Goal: Ask a question: Seek information or help from site administrators or community

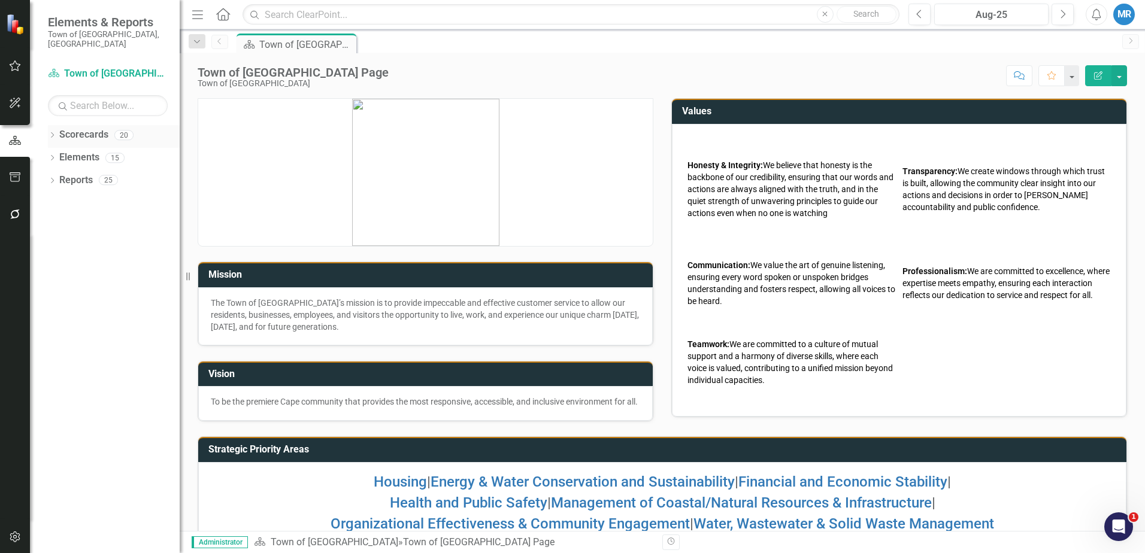
click at [86, 128] on link "Scorecards" at bounding box center [83, 135] width 49 height 14
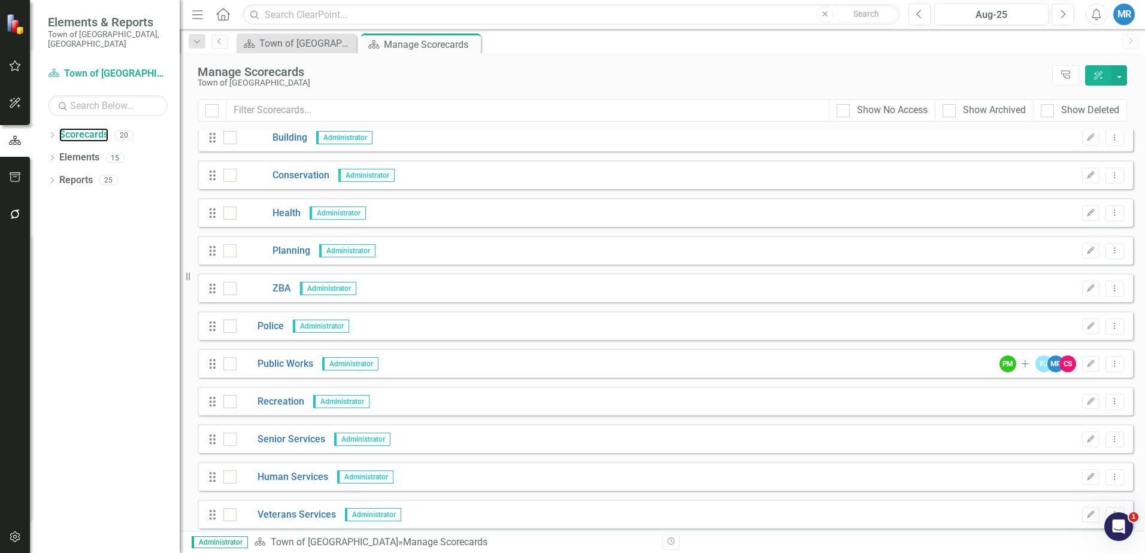
scroll to position [354, 0]
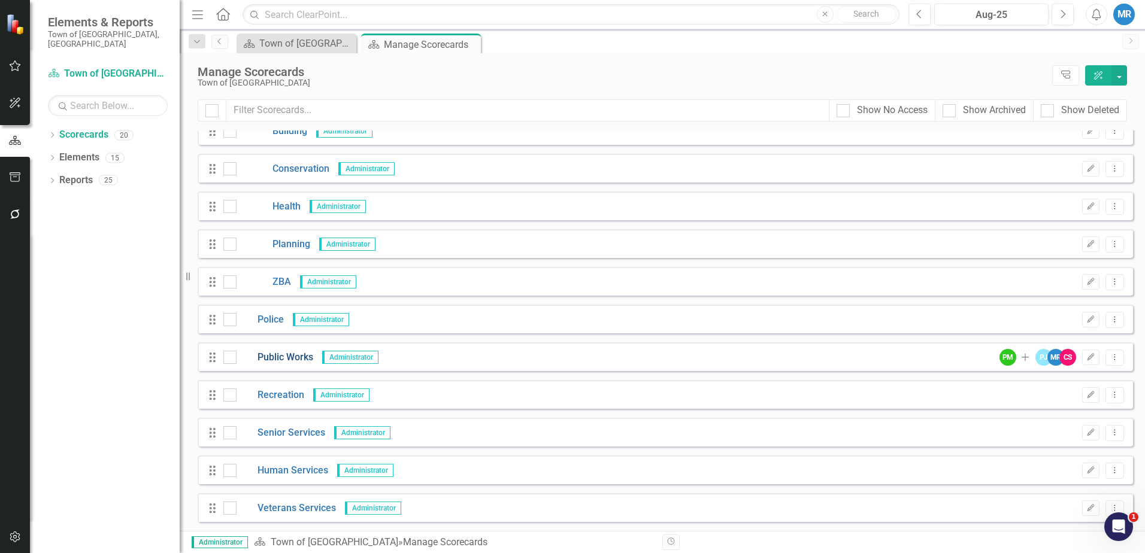
click at [299, 359] on link "Public Works" at bounding box center [275, 358] width 77 height 14
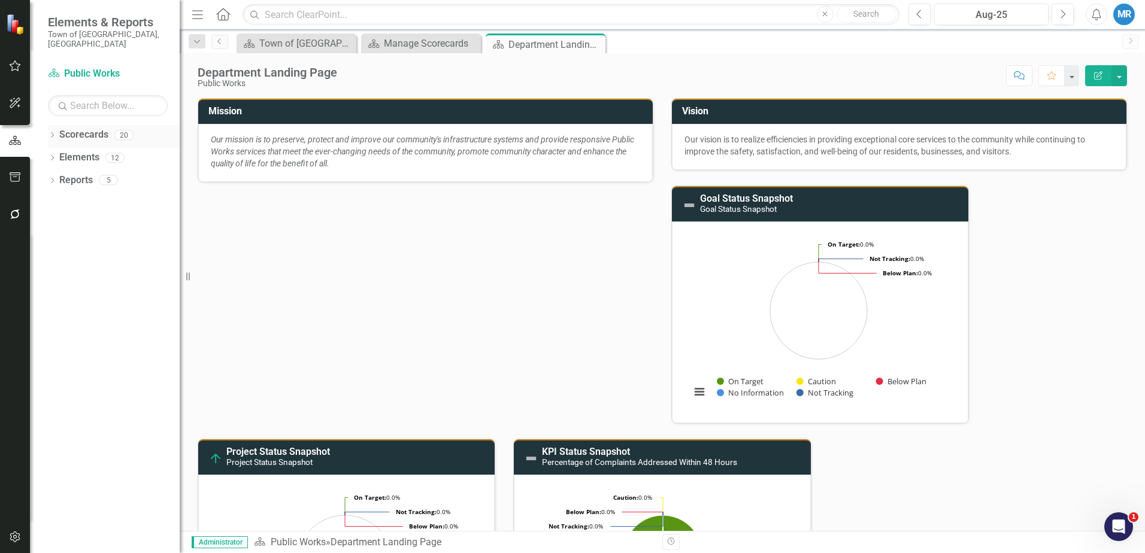
click at [86, 128] on link "Scorecards" at bounding box center [83, 135] width 49 height 14
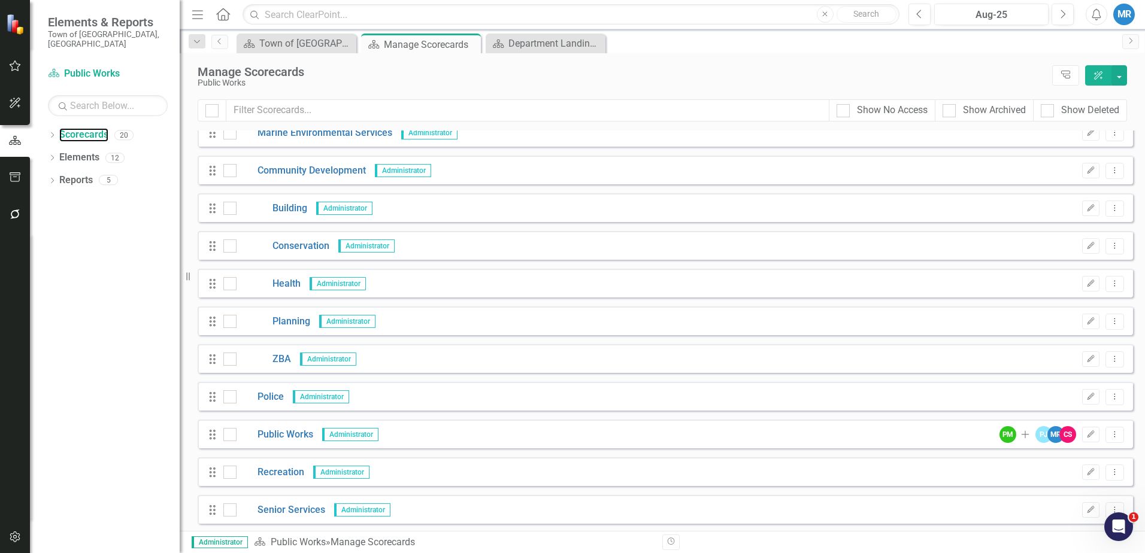
scroll to position [354, 0]
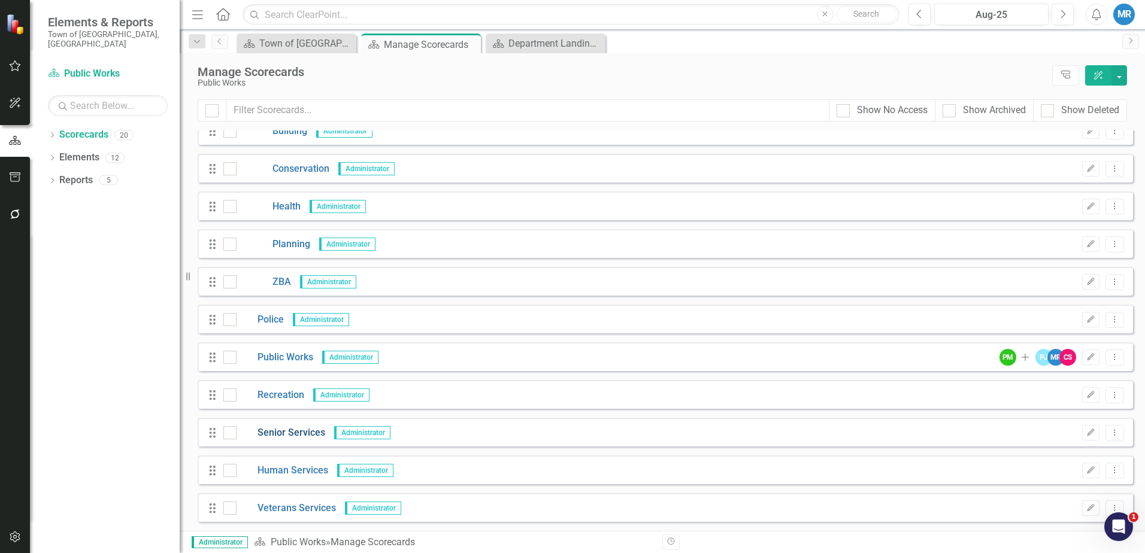
click at [284, 431] on link "Senior Services" at bounding box center [281, 433] width 89 height 14
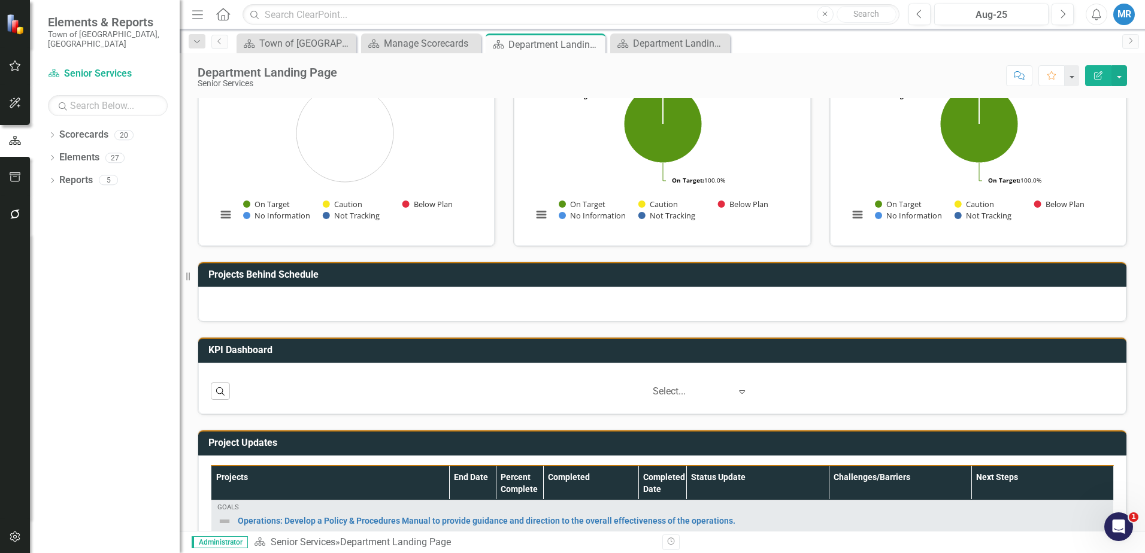
scroll to position [21, 0]
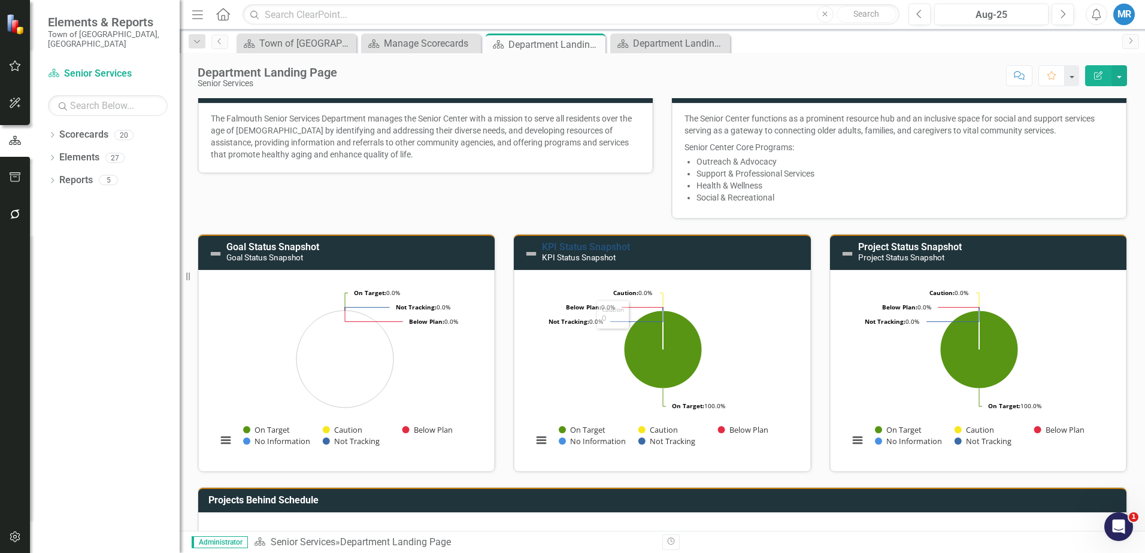
click at [600, 246] on link "KPI Status Snapshot" at bounding box center [586, 246] width 88 height 11
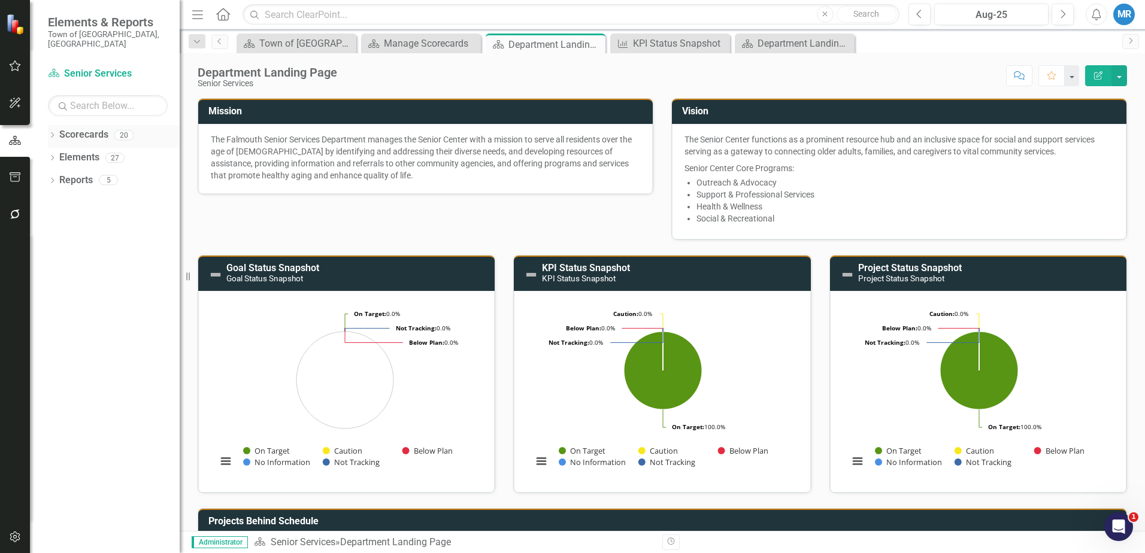
click at [90, 125] on div "Scorecards" at bounding box center [83, 135] width 49 height 20
click at [89, 128] on link "Scorecards" at bounding box center [83, 135] width 49 height 14
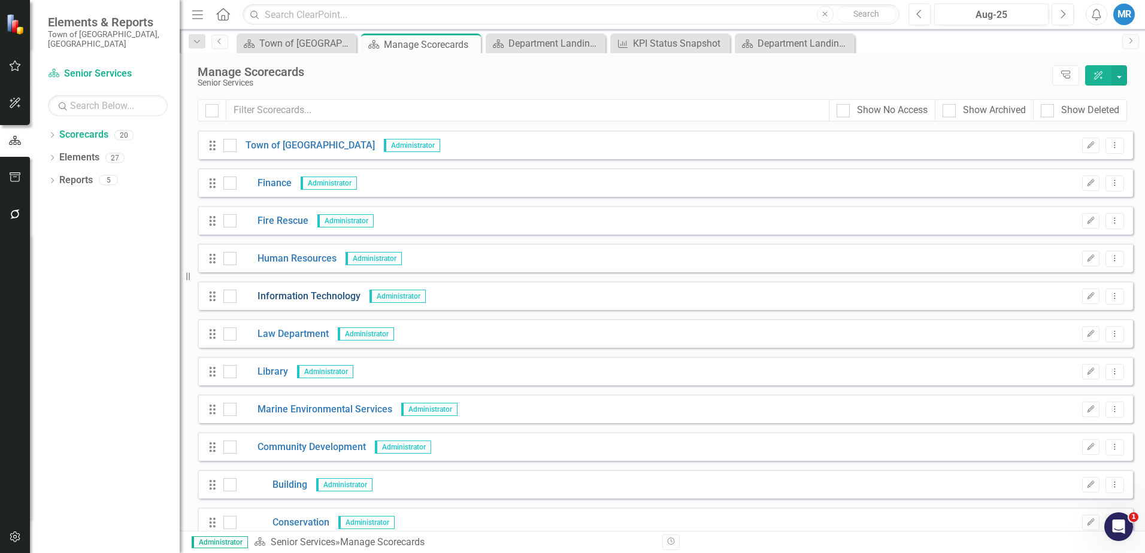
click at [319, 297] on link "Information Technology" at bounding box center [299, 297] width 124 height 14
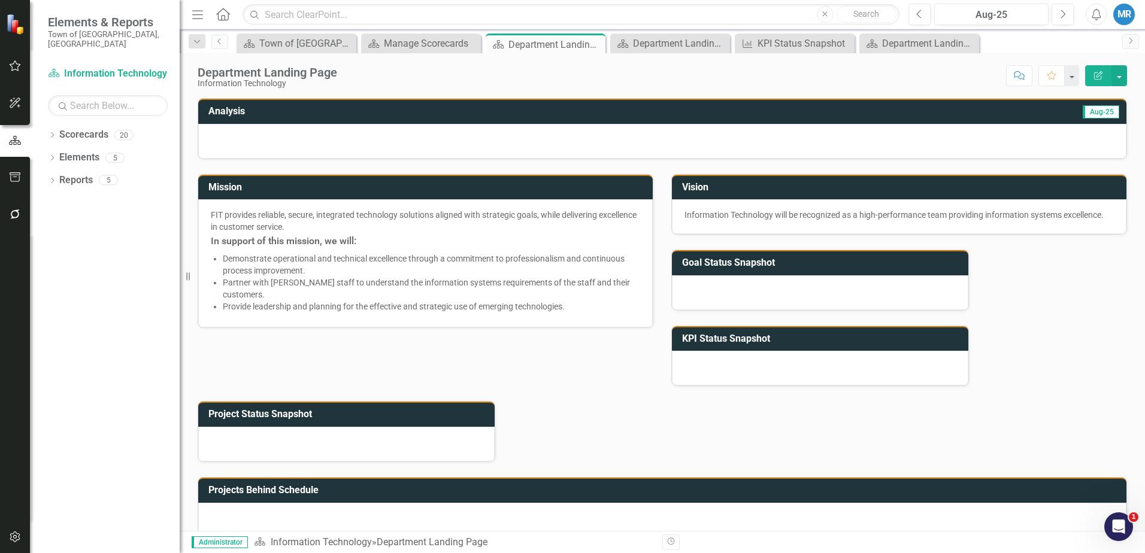
click at [1094, 114] on span "Aug-25" at bounding box center [1101, 111] width 37 height 13
click at [1083, 113] on span "Aug-25" at bounding box center [1101, 111] width 37 height 13
click at [1076, 78] on button "button" at bounding box center [1072, 75] width 16 height 21
click at [1122, 72] on button "button" at bounding box center [1120, 75] width 16 height 21
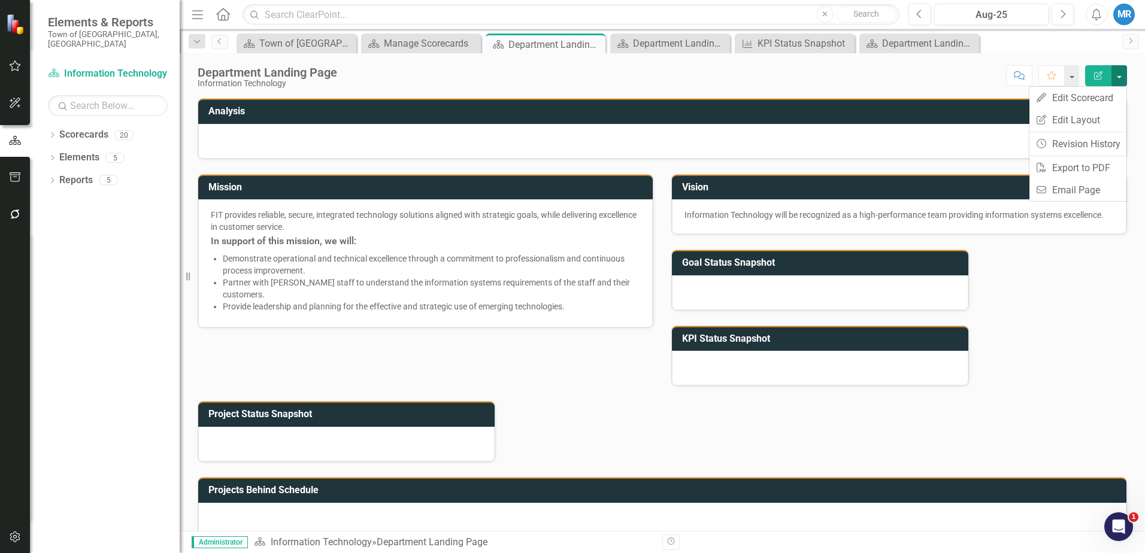
click at [1122, 72] on button "button" at bounding box center [1120, 75] width 16 height 21
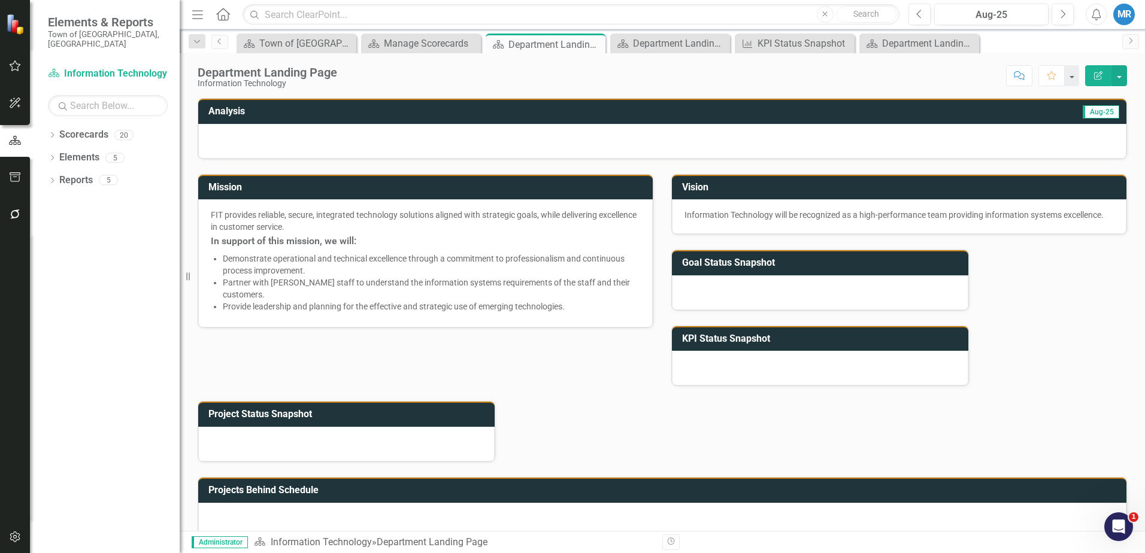
click at [1096, 114] on span "Aug-25" at bounding box center [1101, 111] width 37 height 13
drag, startPoint x: 909, startPoint y: 117, endPoint x: 976, endPoint y: 104, distance: 68.5
click at [912, 116] on td "Aug-25" at bounding box center [889, 113] width 464 height 20
click at [1096, 116] on span "Aug-25" at bounding box center [1101, 111] width 37 height 13
click at [917, 13] on icon "Previous" at bounding box center [919, 14] width 7 height 11
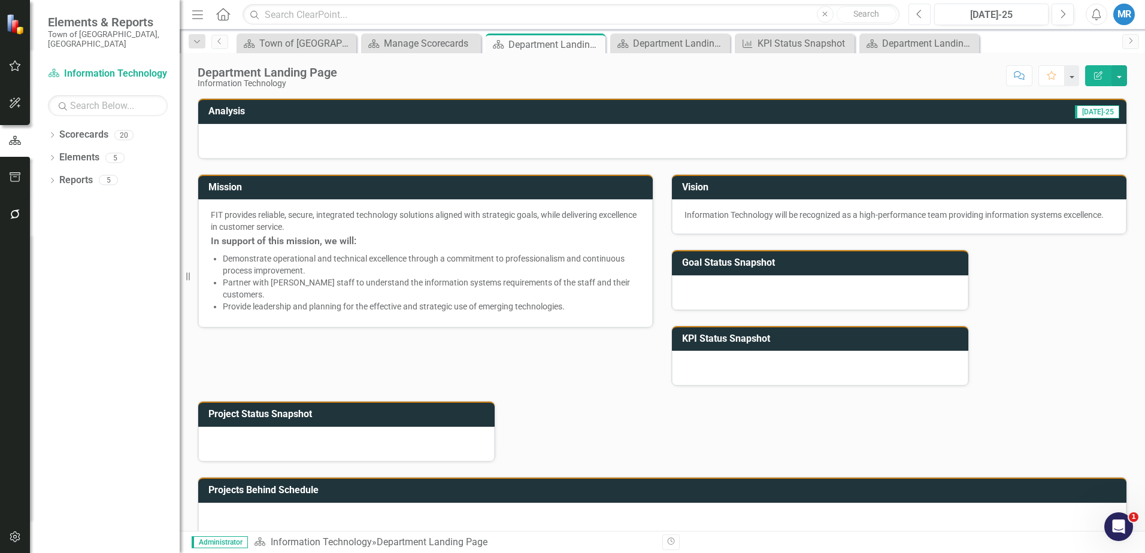
click at [921, 14] on icon "Previous" at bounding box center [919, 14] width 7 height 11
click at [924, 16] on button "Previous" at bounding box center [920, 15] width 22 height 22
click at [919, 15] on icon "Previous" at bounding box center [919, 14] width 7 height 11
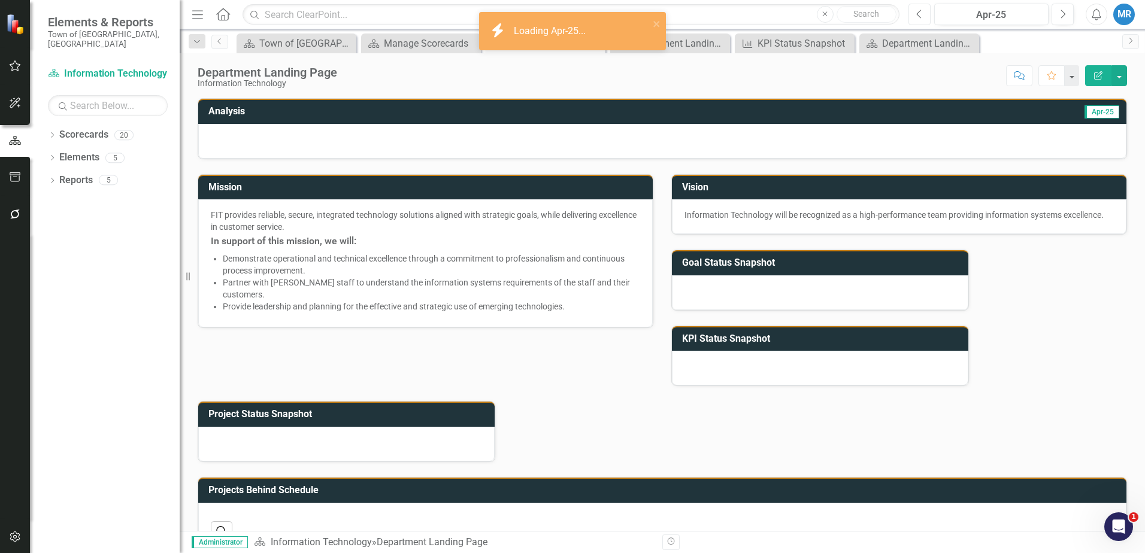
click at [918, 14] on icon "Previous" at bounding box center [919, 14] width 7 height 11
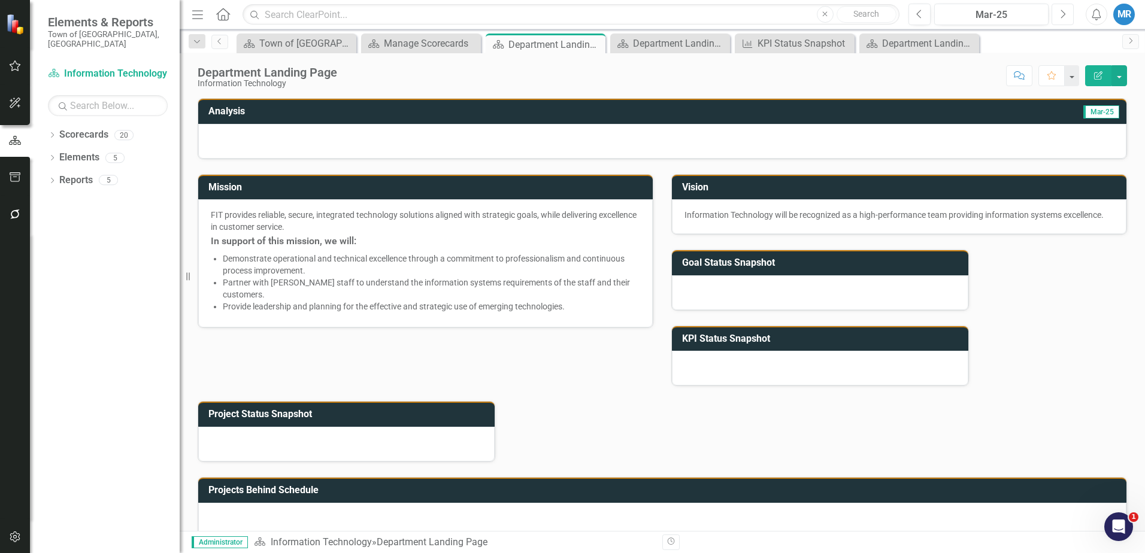
click at [1063, 14] on icon "Next" at bounding box center [1063, 14] width 7 height 11
click at [95, 133] on div "Scorecards" at bounding box center [83, 135] width 49 height 20
click at [92, 128] on link "Scorecards" at bounding box center [83, 135] width 49 height 14
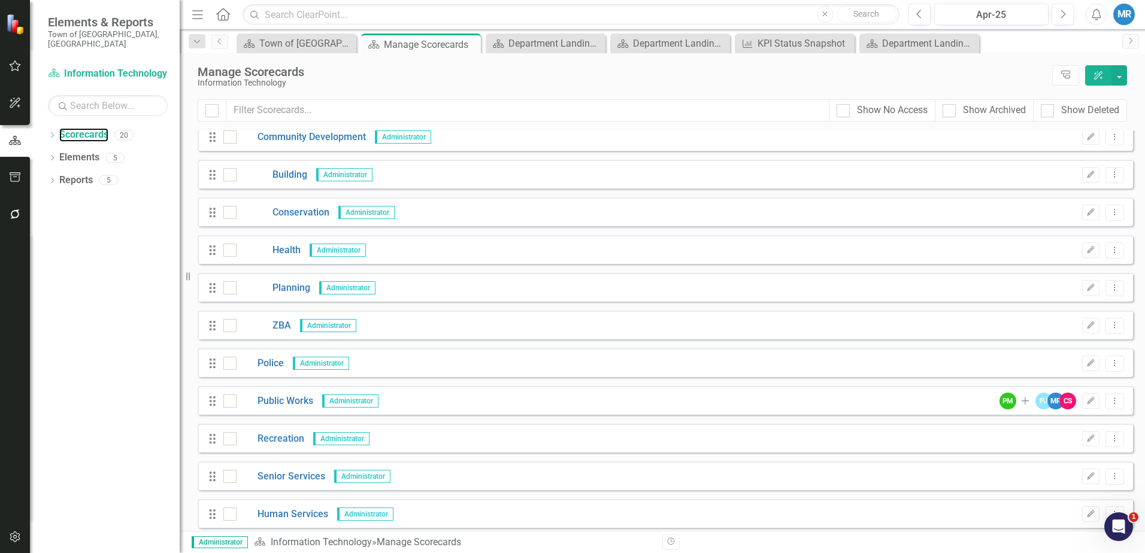
scroll to position [354, 0]
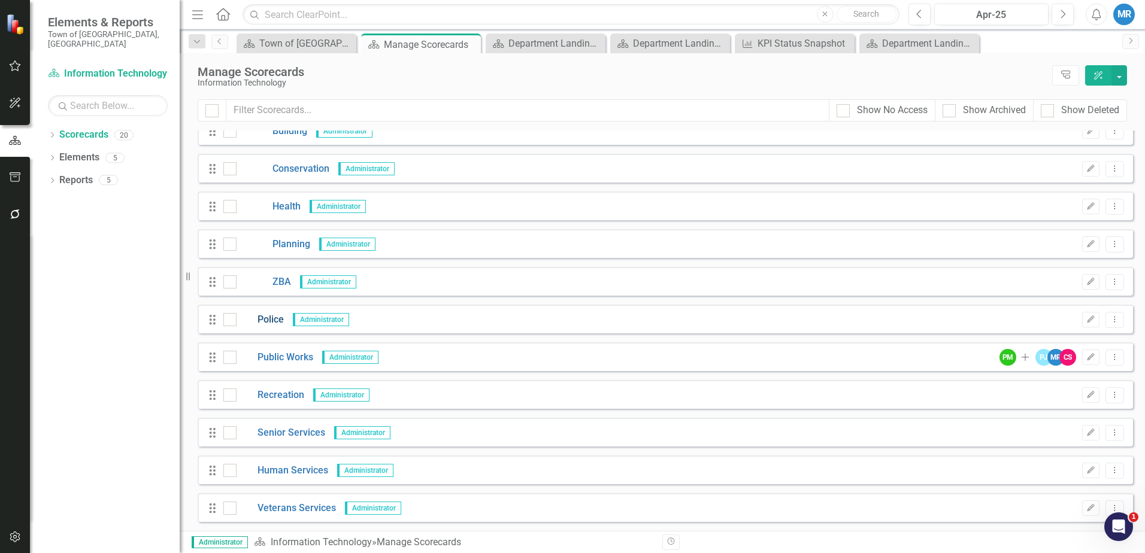
click at [274, 320] on link "Police" at bounding box center [260, 320] width 47 height 14
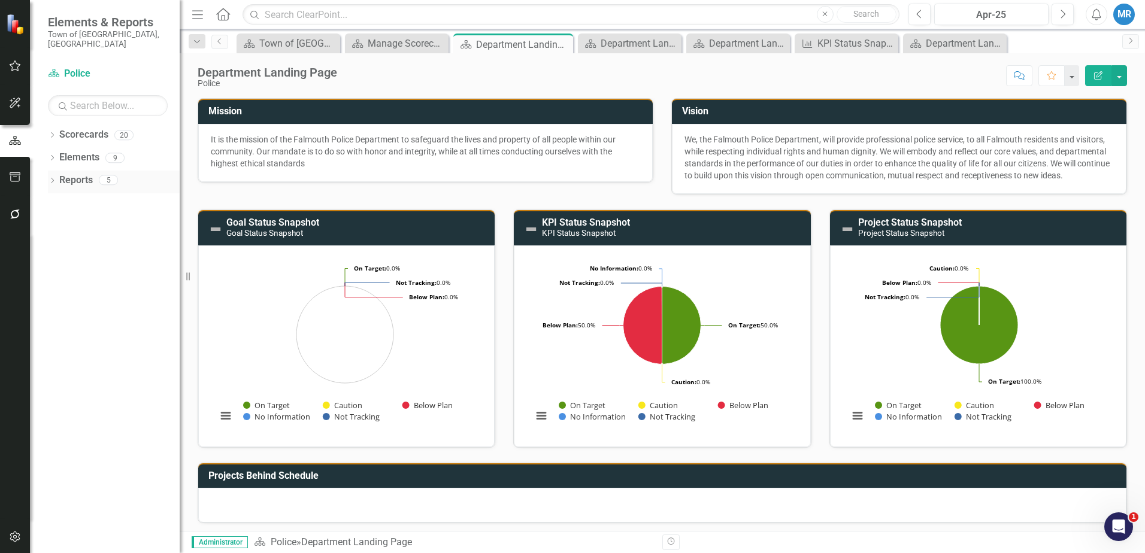
click at [76, 174] on link "Reports" at bounding box center [76, 181] width 34 height 14
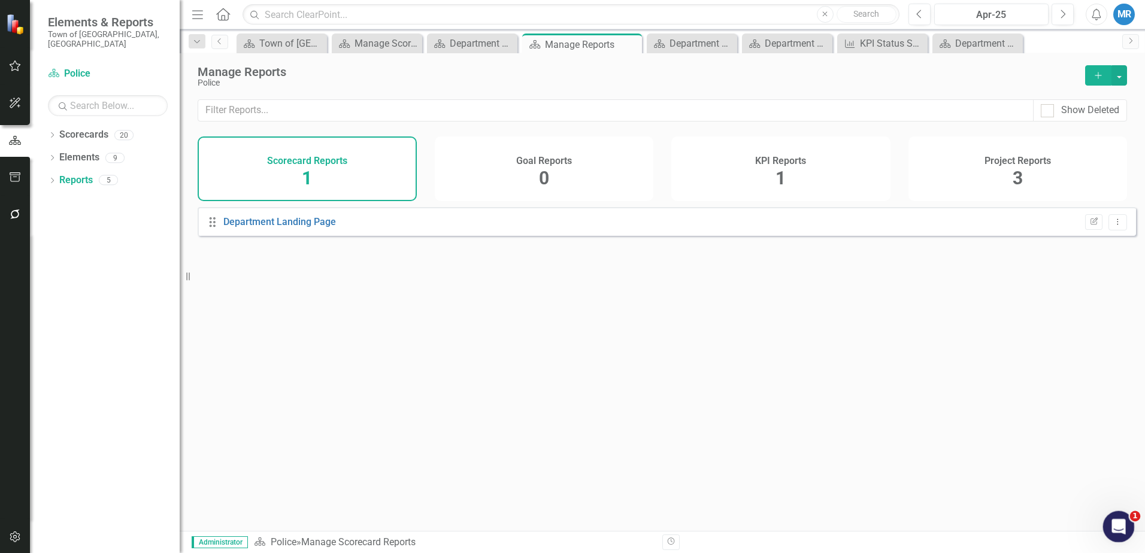
click at [1114, 522] on icon "Open Intercom Messenger" at bounding box center [1118, 526] width 20 height 20
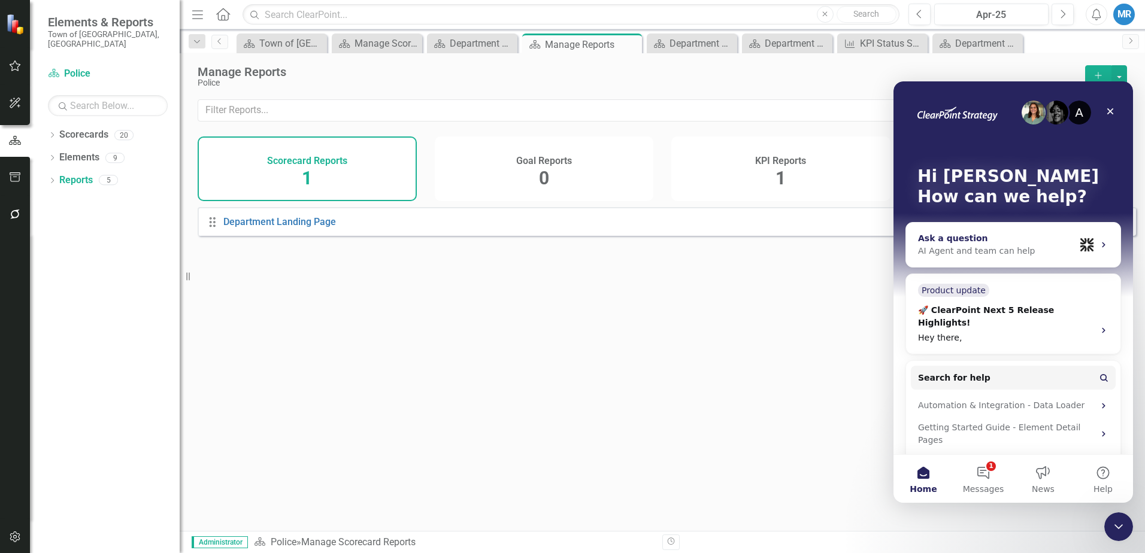
click at [963, 244] on div "Ask a question" at bounding box center [996, 238] width 157 height 13
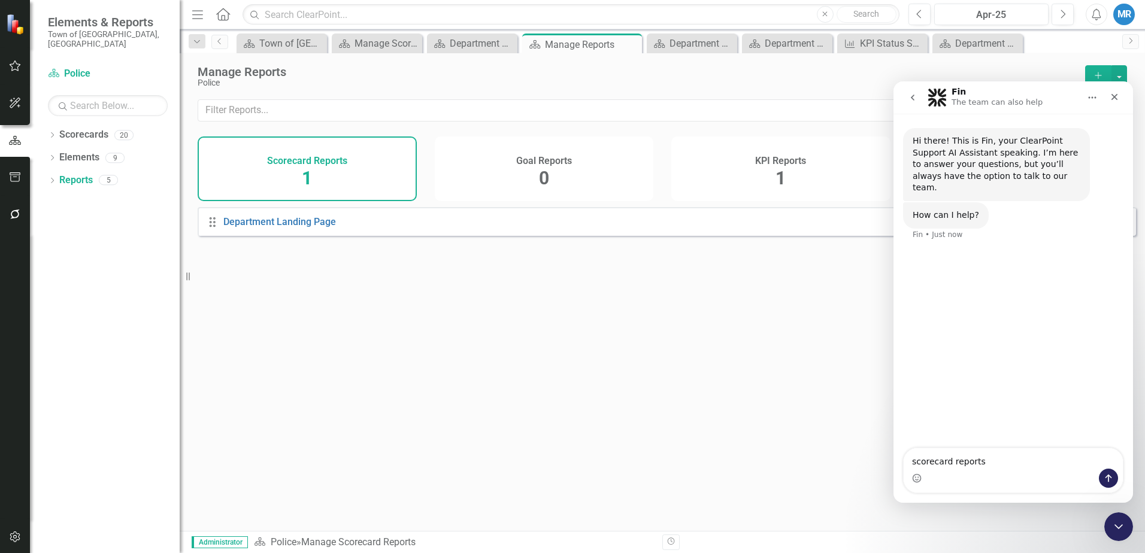
type textarea "scorecard reports"
click at [1102, 479] on button "Send a message…" at bounding box center [1108, 478] width 19 height 19
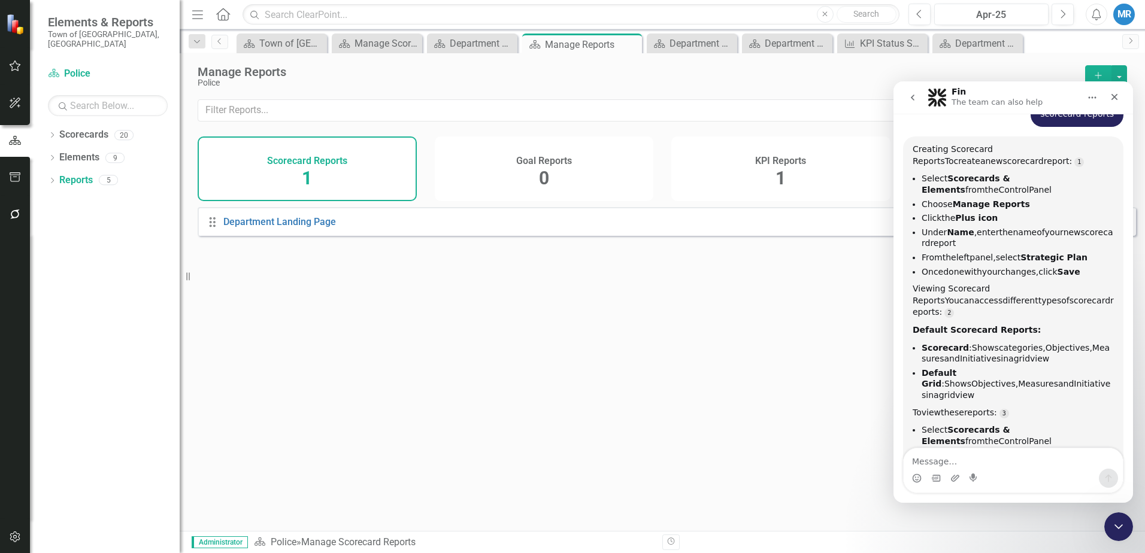
scroll to position [141, 0]
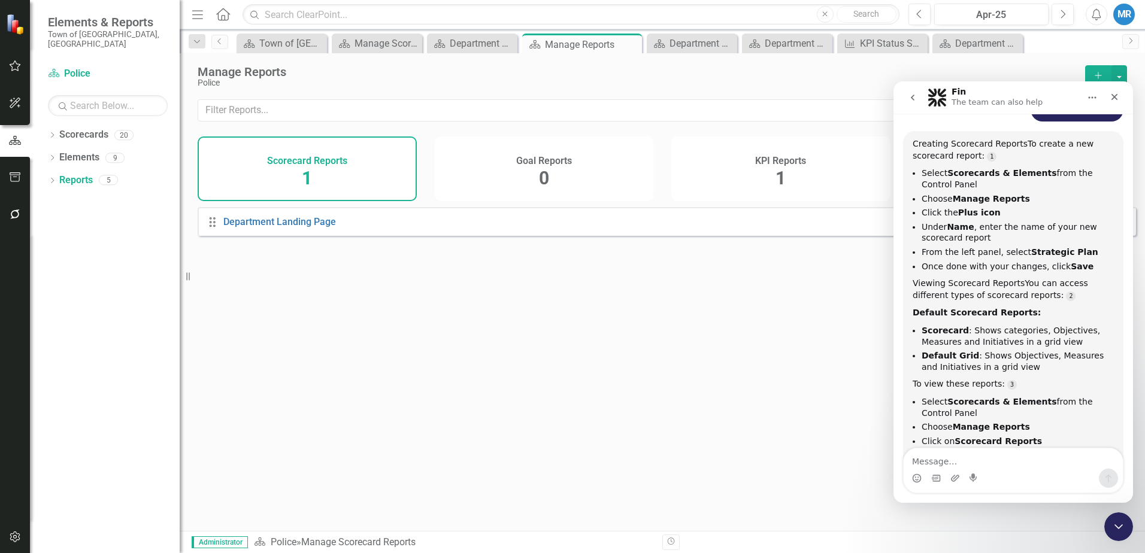
click at [1094, 70] on button "Add" at bounding box center [1098, 75] width 26 height 20
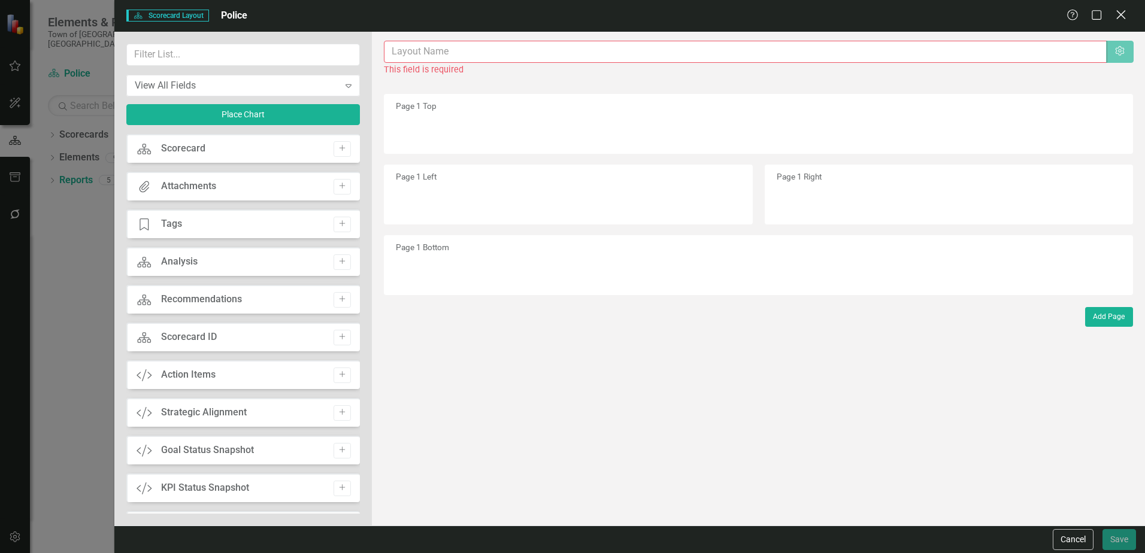
click at [1118, 13] on icon "Close" at bounding box center [1120, 14] width 15 height 11
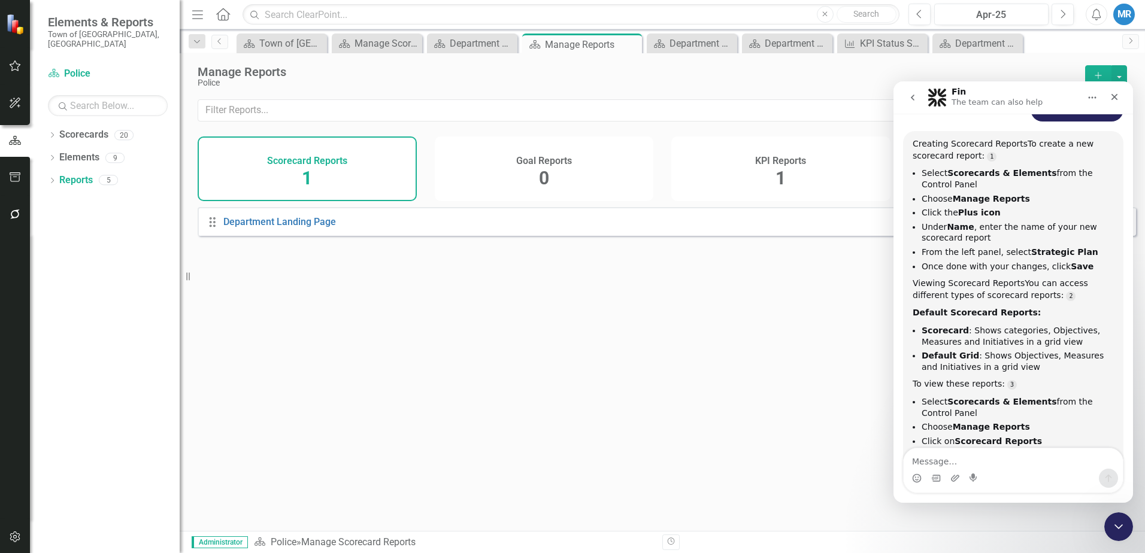
click at [322, 162] on h4 "Scorecard Reports" at bounding box center [307, 161] width 80 height 11
click at [298, 174] on div "Scorecard Reports 1" at bounding box center [307, 169] width 219 height 65
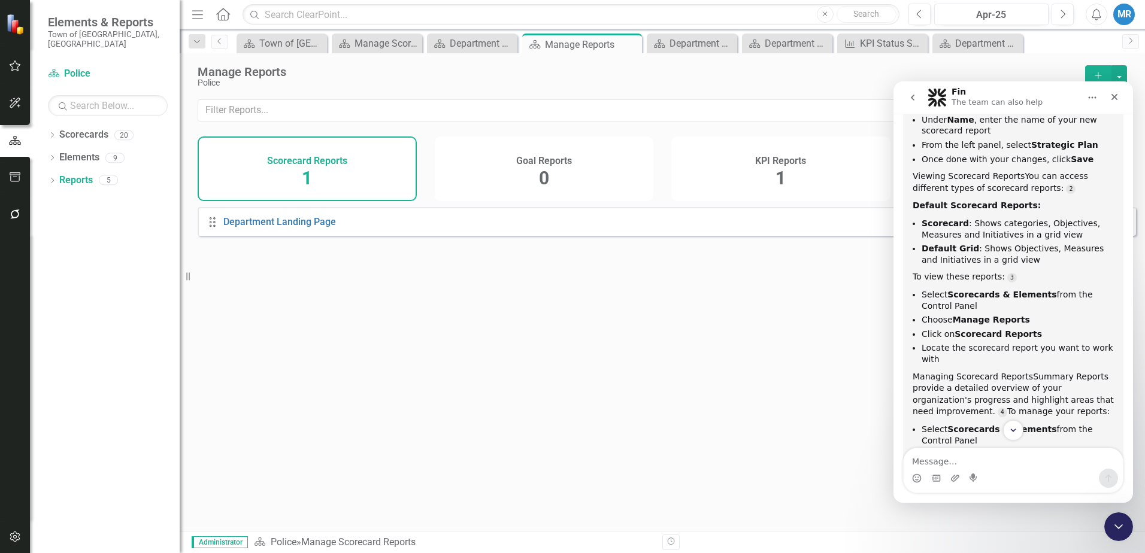
scroll to position [261, 0]
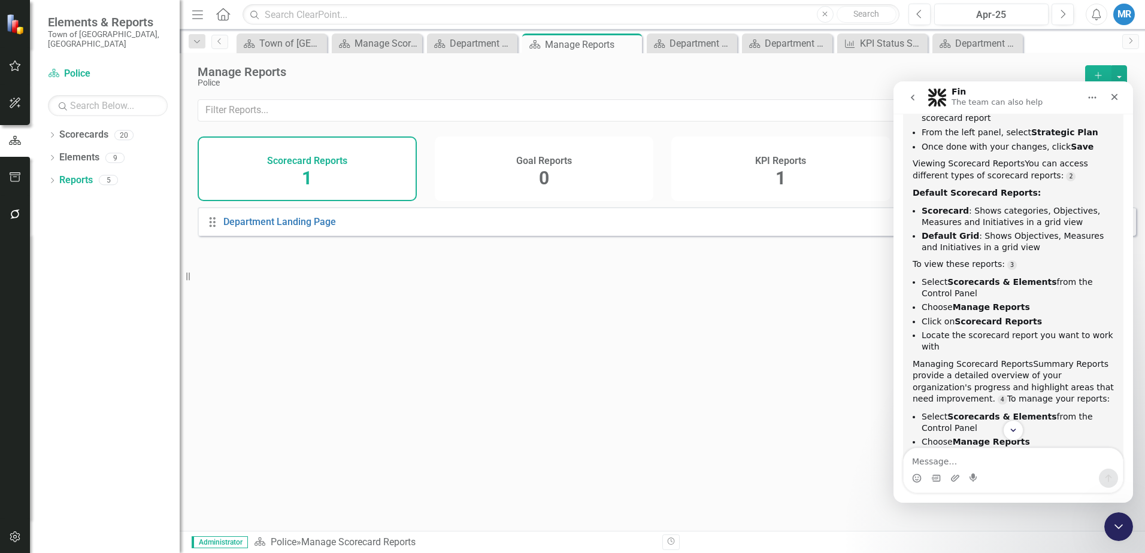
click at [290, 153] on div "Scorecard Reports" at bounding box center [307, 160] width 80 height 14
click at [776, 165] on h4 "KPI Reports" at bounding box center [780, 161] width 51 height 11
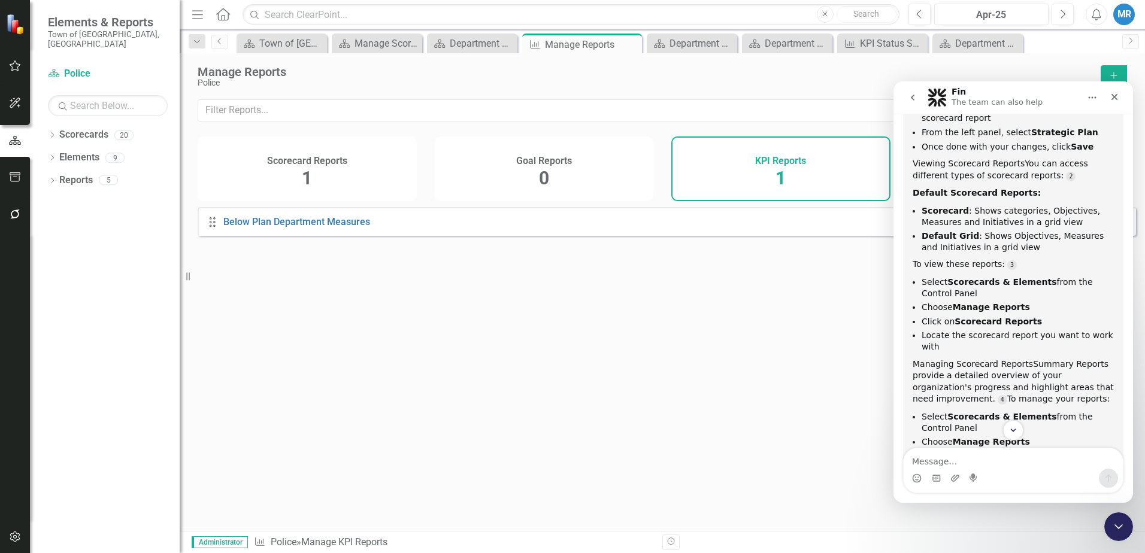
click at [298, 178] on div "Scorecard Reports 1" at bounding box center [307, 169] width 219 height 65
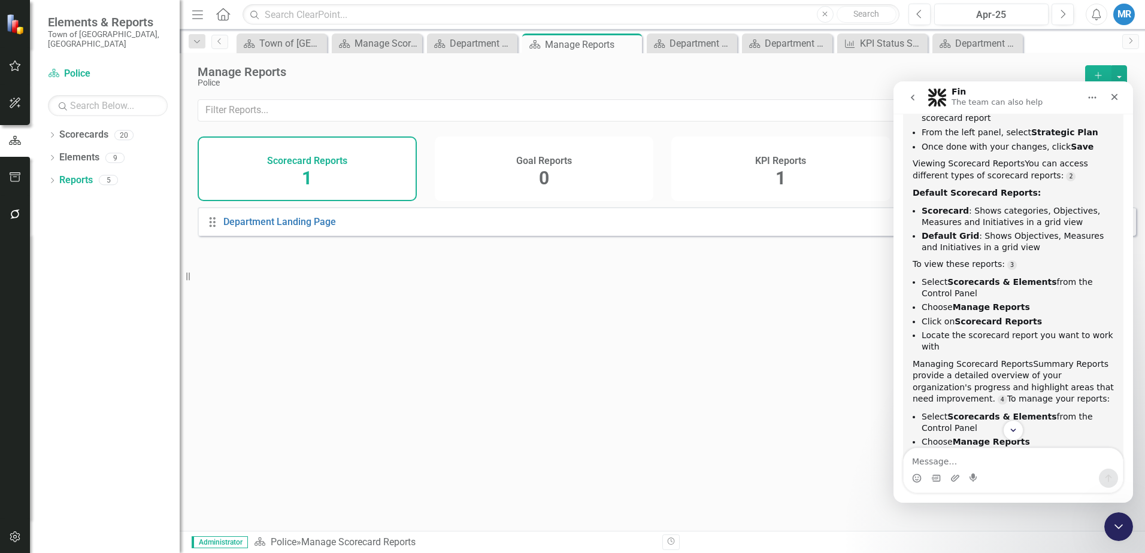
click at [776, 161] on h4 "KPI Reports" at bounding box center [780, 161] width 51 height 11
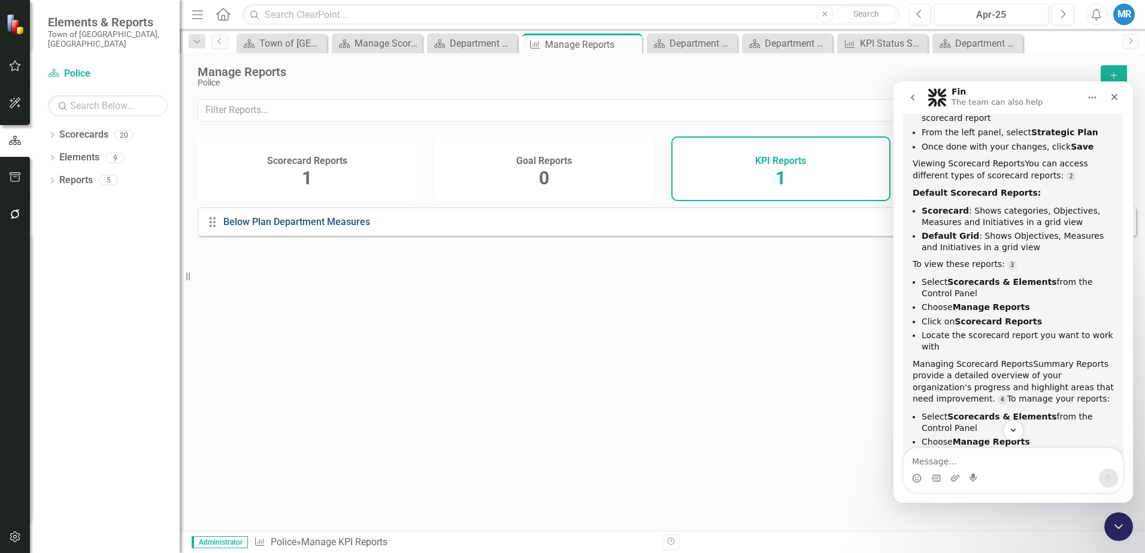
click at [319, 228] on link "Below Plan Department Measures" at bounding box center [296, 221] width 147 height 11
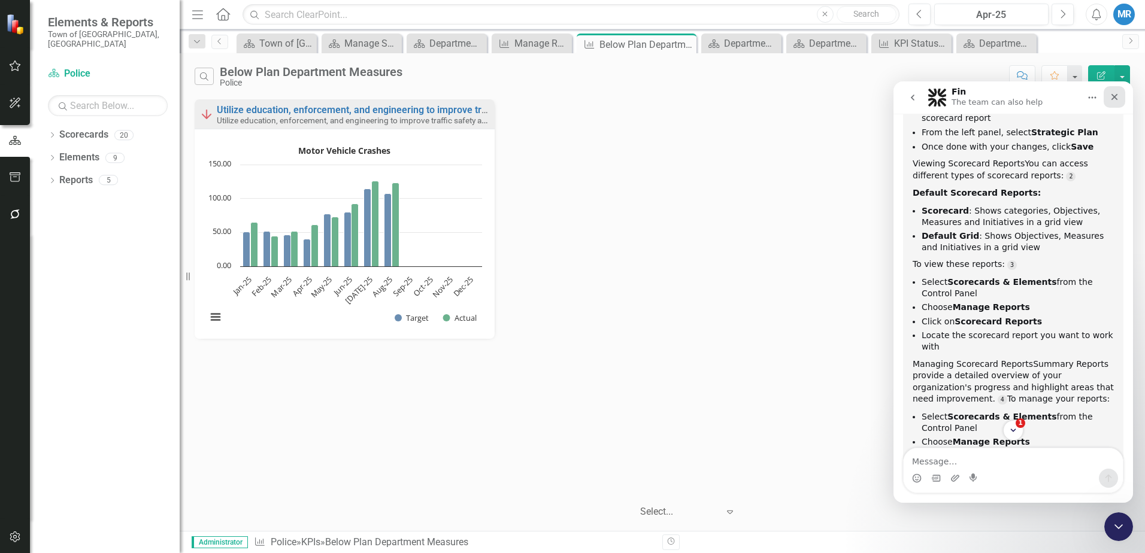
click at [1111, 94] on icon "Close" at bounding box center [1115, 97] width 10 height 10
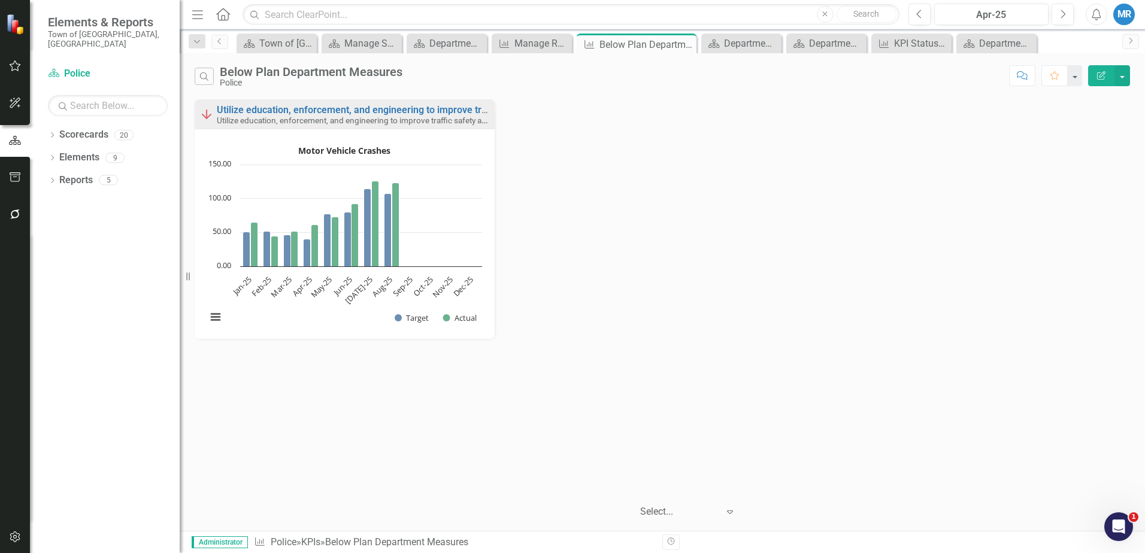
scroll to position [518, 0]
